Goal: Transaction & Acquisition: Book appointment/travel/reservation

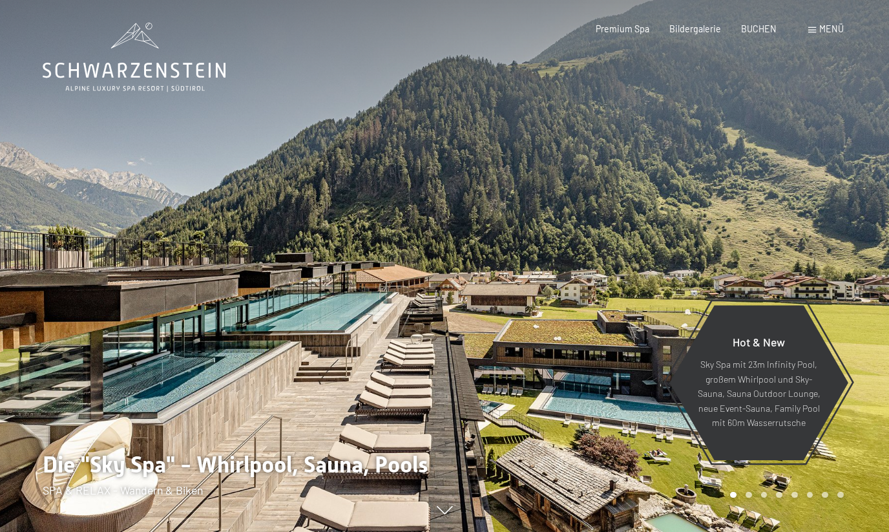
click at [748, 32] on span "BUCHEN" at bounding box center [759, 28] width 36 height 11
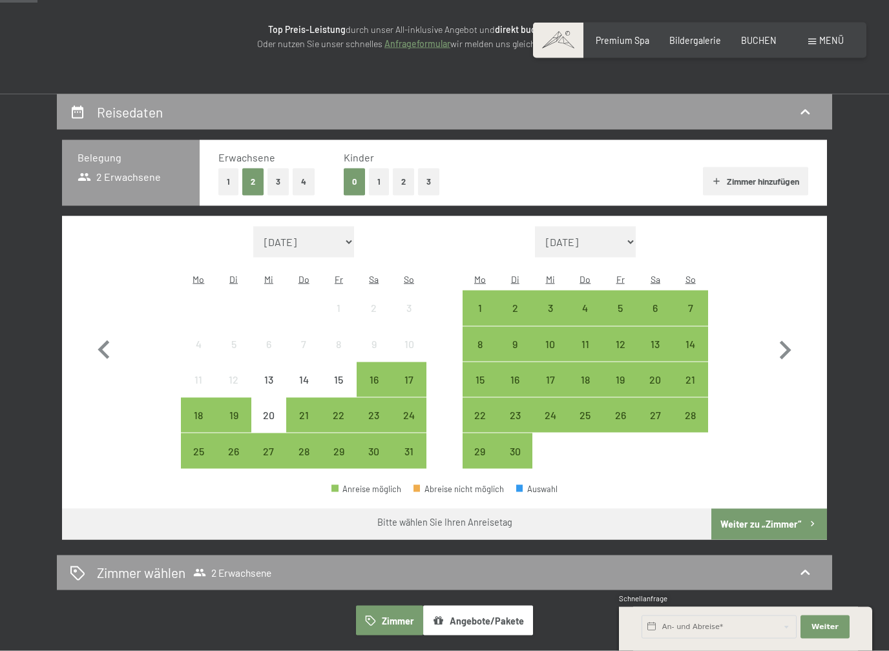
scroll to position [178, 0]
click at [409, 185] on button "2" at bounding box center [403, 181] width 21 height 26
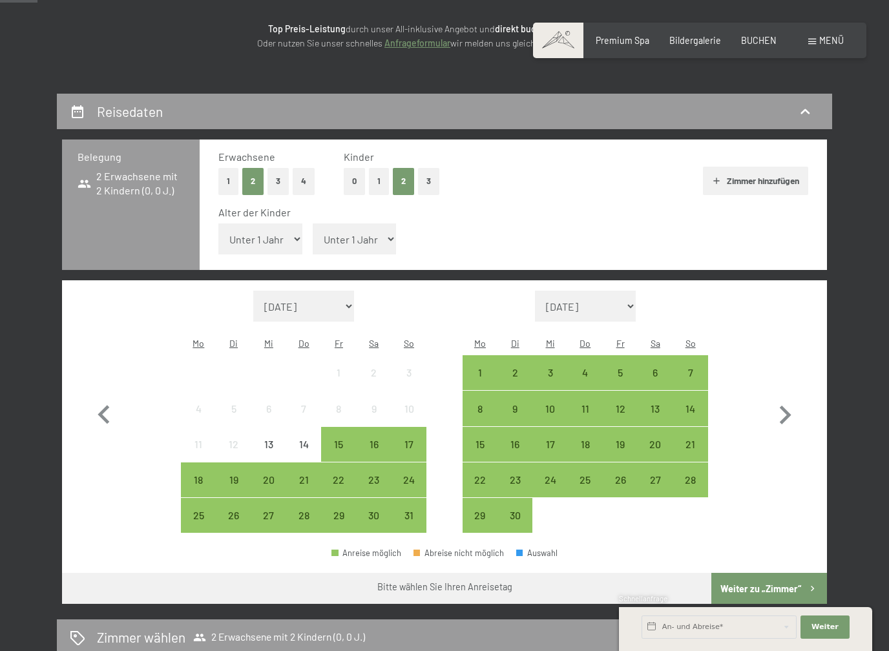
click at [285, 227] on select "Unter 1 Jahr 1 Jahr 2 Jahre 3 Jahre 4 Jahre 5 Jahre 6 Jahre 7 Jahre 8 Jahre 9 J…" at bounding box center [260, 238] width 84 height 31
select select "7"
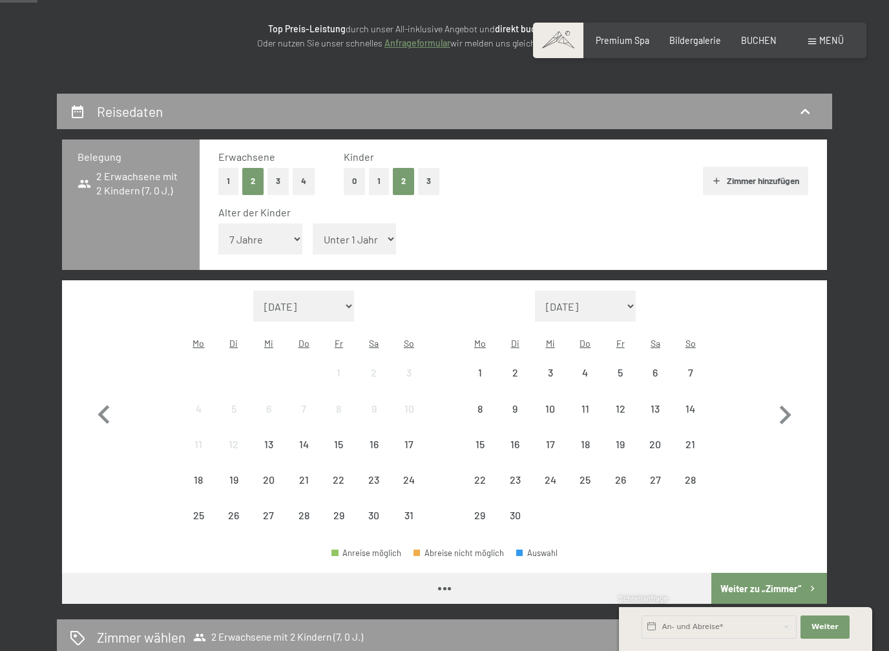
click at [373, 231] on select "Unter 1 Jahr 1 Jahr 2 Jahre 3 Jahre 4 Jahre 5 Jahre 6 Jahre 7 Jahre 8 Jahre 9 J…" at bounding box center [355, 238] width 84 height 31
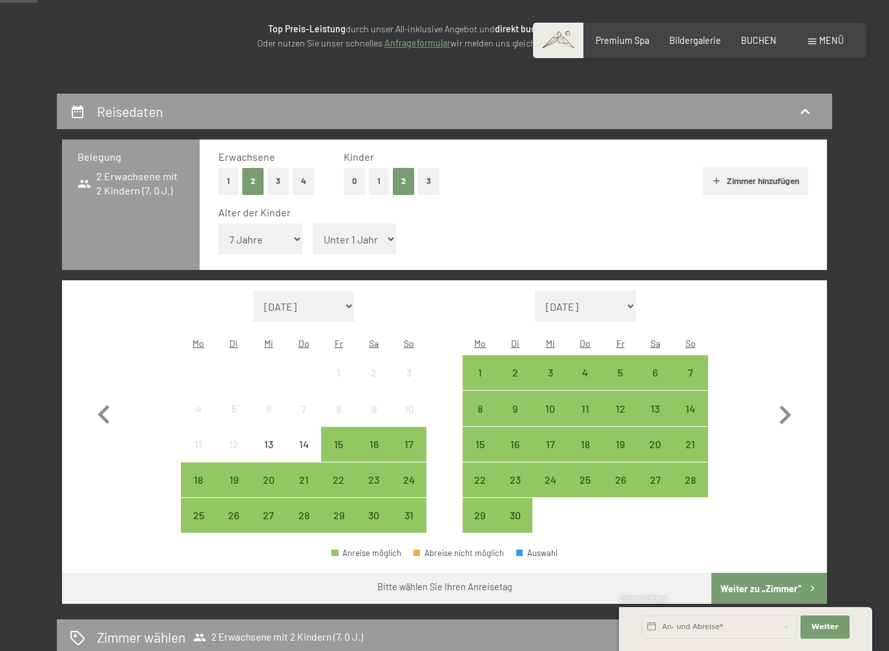
select select "5"
click at [786, 406] on icon "button" at bounding box center [786, 415] width 12 height 19
select select "2025-09-01"
select select "2025-10-01"
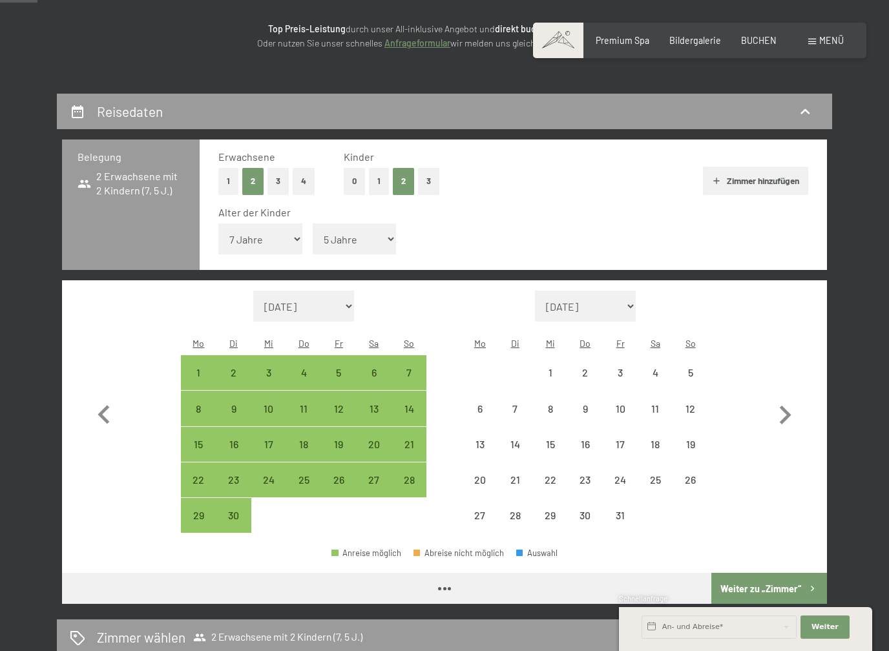
select select "2025-09-01"
select select "2025-10-01"
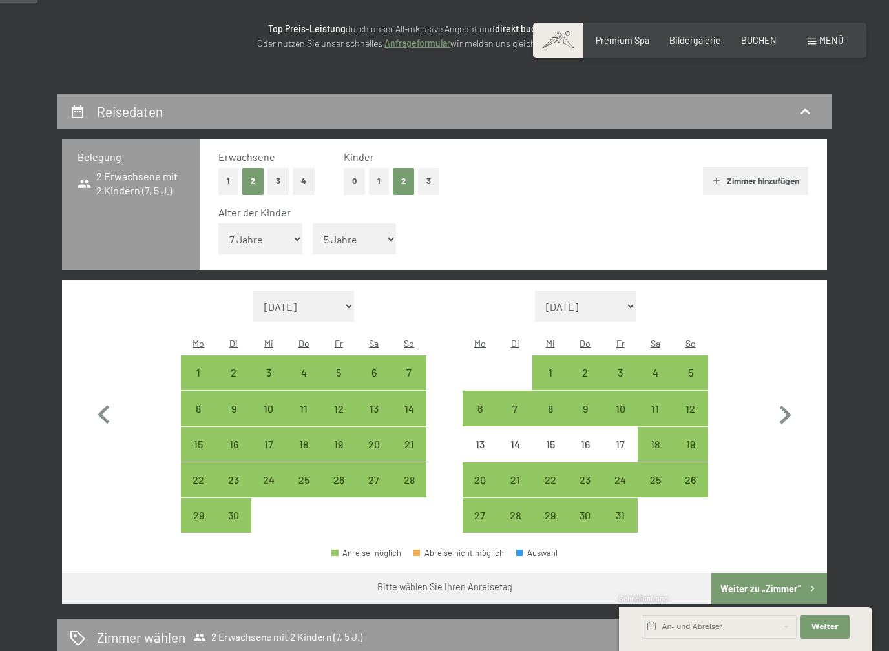
click at [785, 397] on icon "button" at bounding box center [784, 415] width 37 height 37
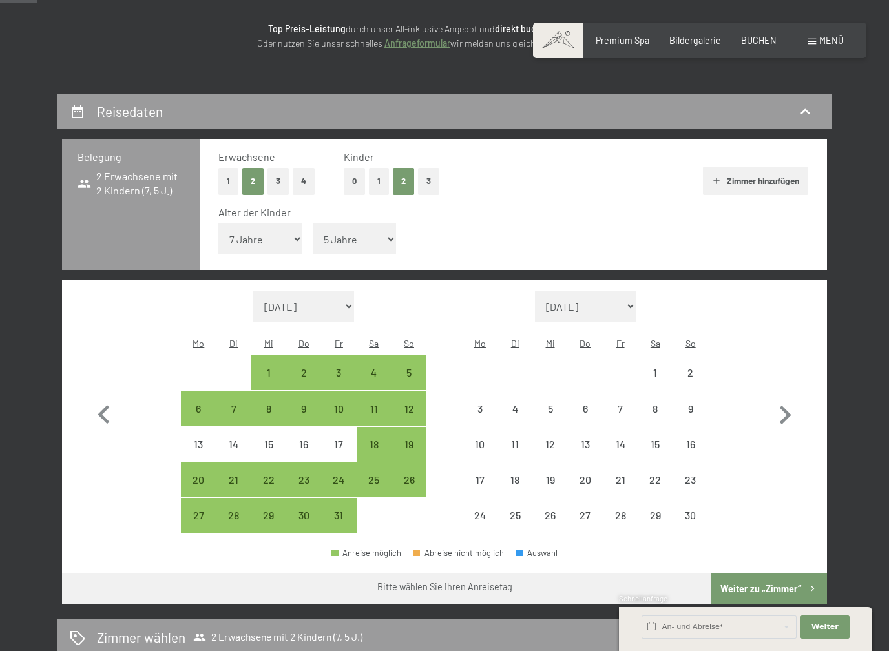
select select "2025-10-01"
select select "2025-11-01"
select select "2025-10-01"
select select "2025-11-01"
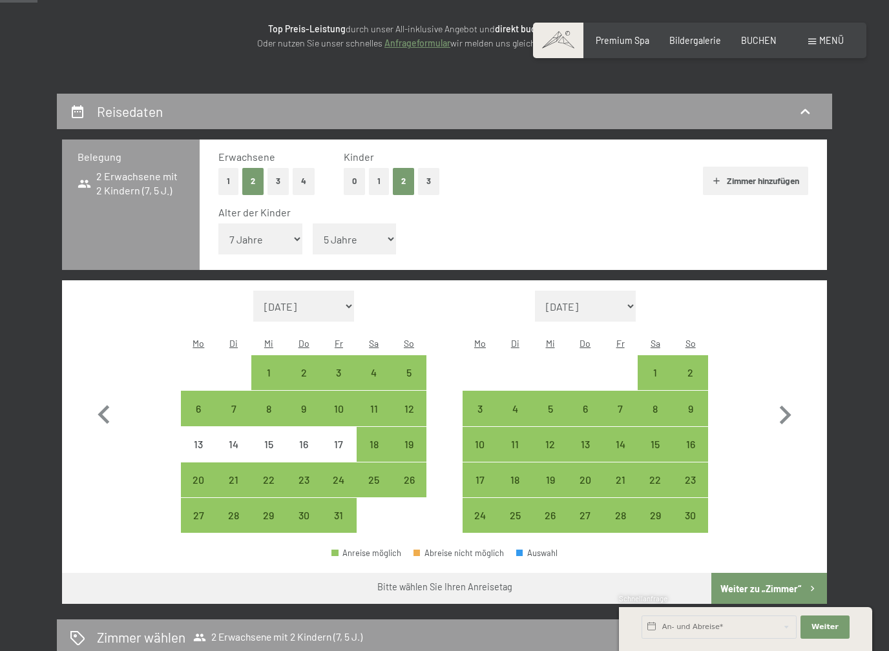
click at [690, 510] on div "30" at bounding box center [690, 526] width 32 height 32
select select "2025-10-01"
select select "2025-11-01"
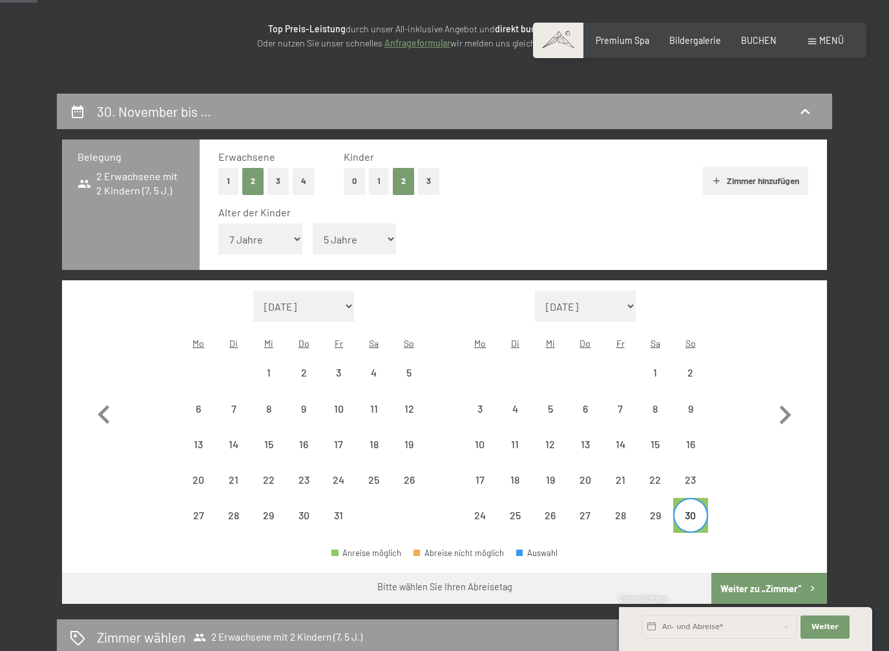
click at [785, 406] on icon "button" at bounding box center [786, 415] width 12 height 19
select select "2025-11-01"
select select "2025-12-01"
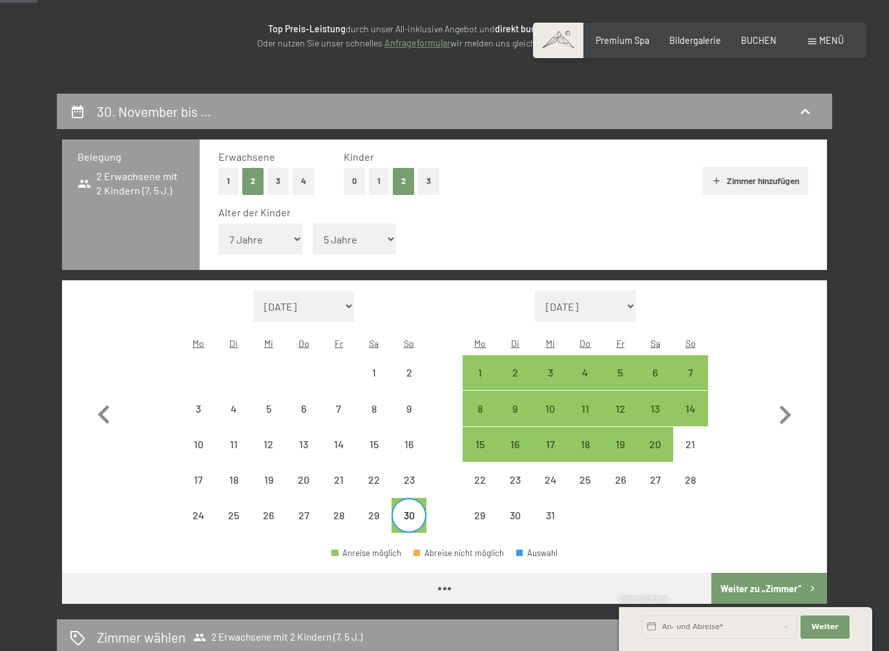
select select "2025-11-01"
select select "2025-12-01"
click at [586, 368] on div "4" at bounding box center [585, 384] width 32 height 32
select select "2025-11-01"
select select "2025-12-01"
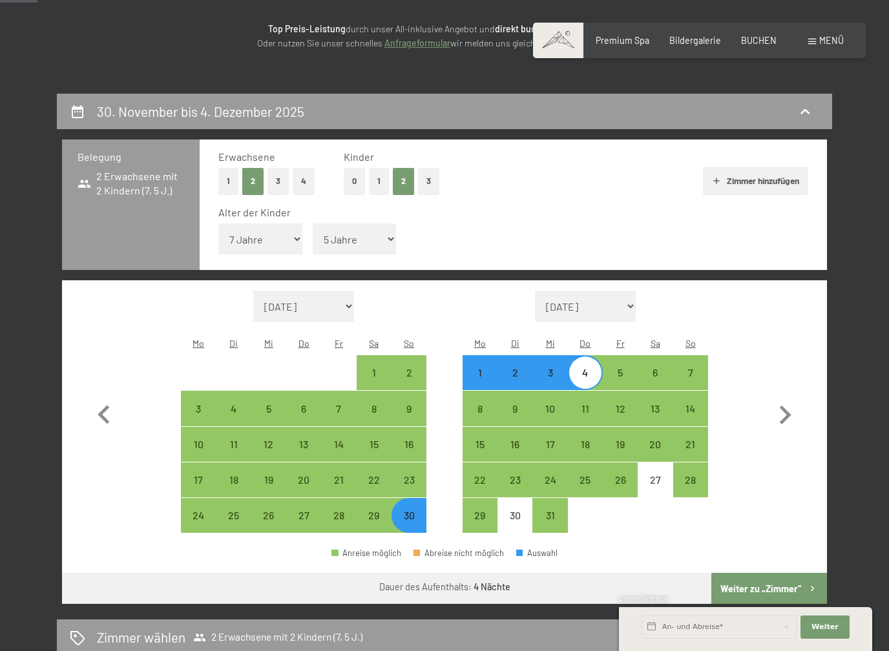
click at [749, 562] on button "Weiter zu „Zimmer“" at bounding box center [769, 588] width 116 height 31
select select "2025-11-01"
select select "2025-12-01"
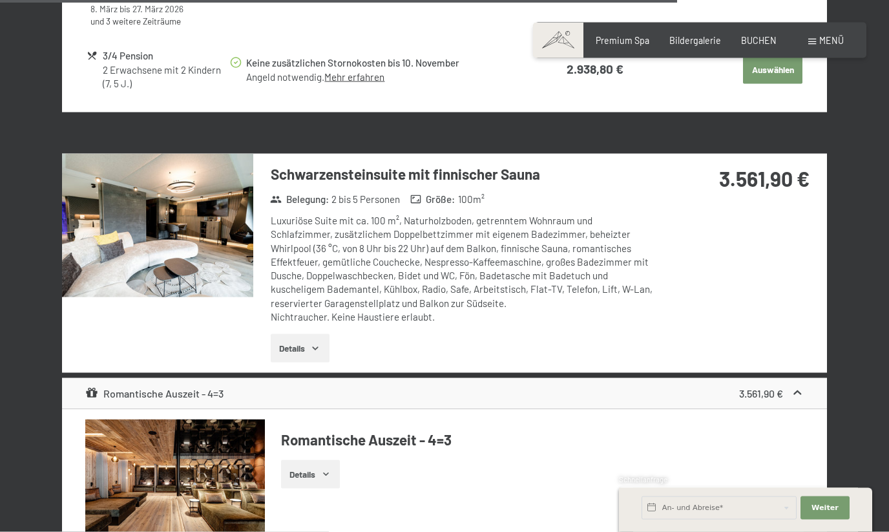
scroll to position [3836, 0]
click at [315, 307] on label "Einwilligung Marketing*" at bounding box center [369, 302] width 113 height 13
click at [313, 307] on input "Einwilligung Marketing*" at bounding box center [306, 302] width 13 height 13
checkbox input "false"
click at [307, 333] on button "Details" at bounding box center [300, 347] width 59 height 28
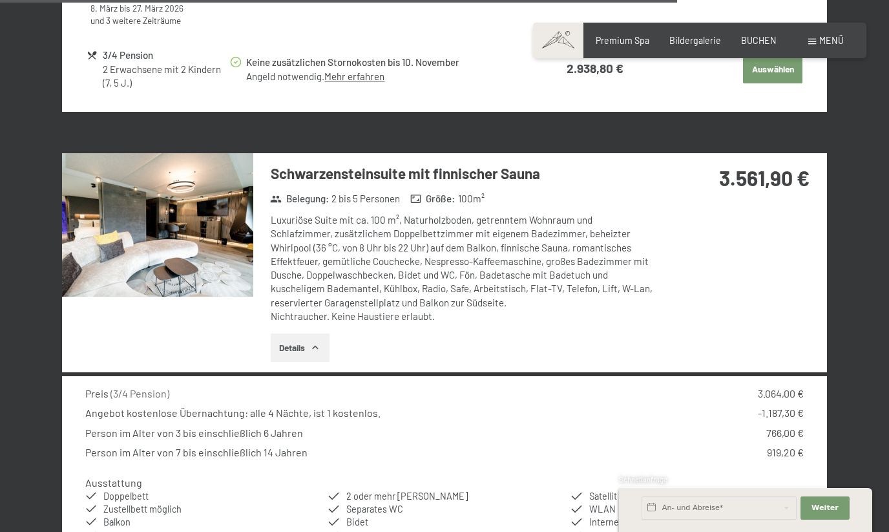
click at [450, 163] on h3 "Schwarzensteinsuite mit finnischer Sauna" at bounding box center [463, 173] width 384 height 20
click at [124, 190] on img at bounding box center [157, 224] width 191 height 143
